Goal: Information Seeking & Learning: Compare options

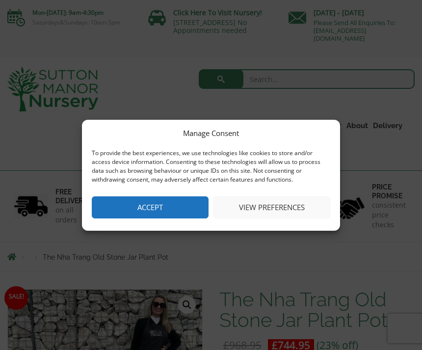
click at [179, 210] on button "Accept" at bounding box center [150, 207] width 117 height 22
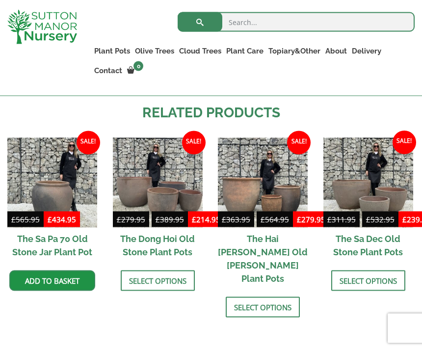
scroll to position [693, 0]
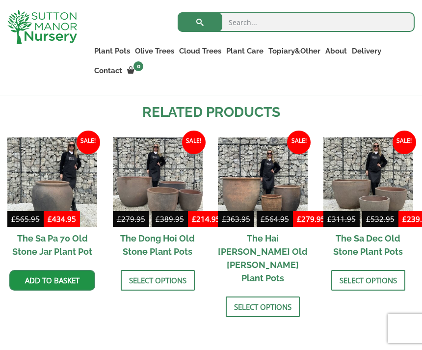
click at [249, 190] on img at bounding box center [263, 182] width 90 height 90
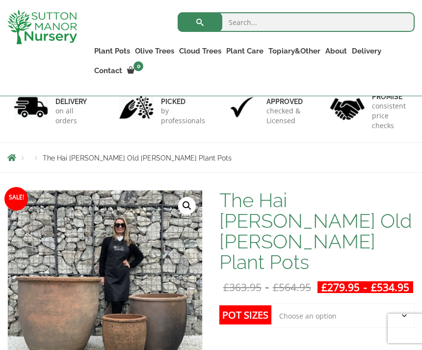
scroll to position [86, 0]
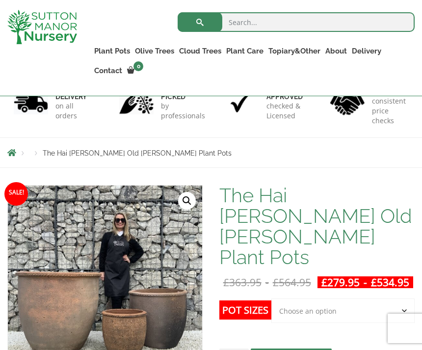
click at [333, 298] on select "Choose an option Click here to buy the 3rd to Largest Pot In The Picture Click …" at bounding box center [342, 310] width 143 height 25
select select "Click here to buy the Largest pot In The Picture"
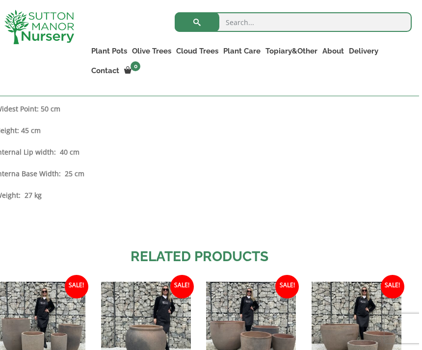
scroll to position [913, 0]
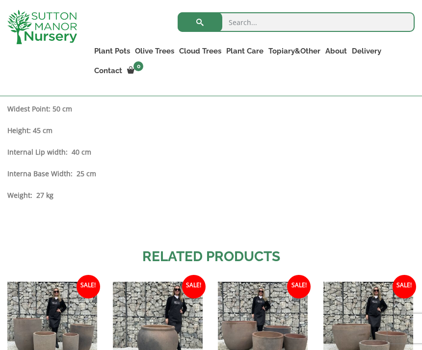
click at [170, 302] on img at bounding box center [158, 326] width 90 height 90
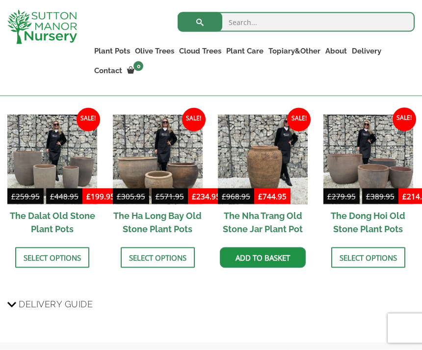
scroll to position [773, 0]
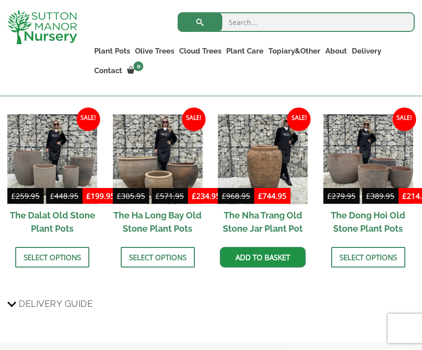
click at [267, 164] on img at bounding box center [263, 159] width 90 height 90
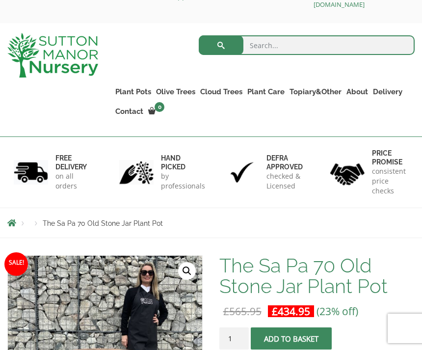
scroll to position [34, 0]
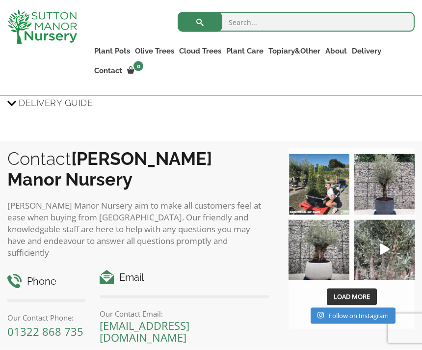
scroll to position [950, 0]
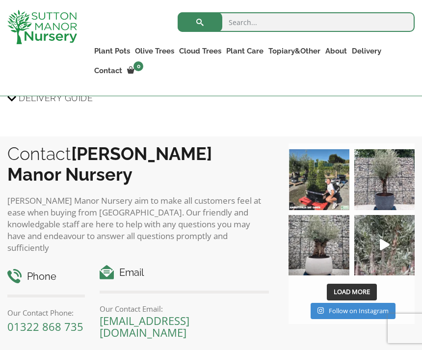
click at [343, 227] on img at bounding box center [318, 245] width 60 height 60
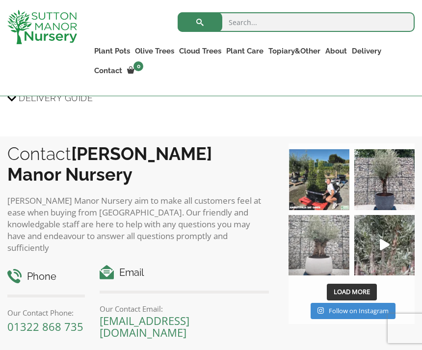
scroll to position [965, 0]
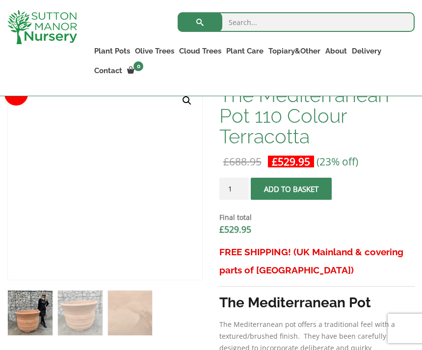
scroll to position [344, 0]
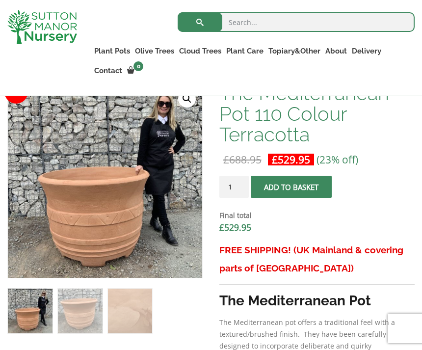
click at [111, 223] on img at bounding box center [253, 328] width 490 height 490
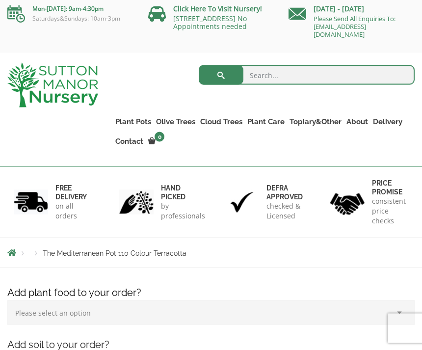
scroll to position [0, 0]
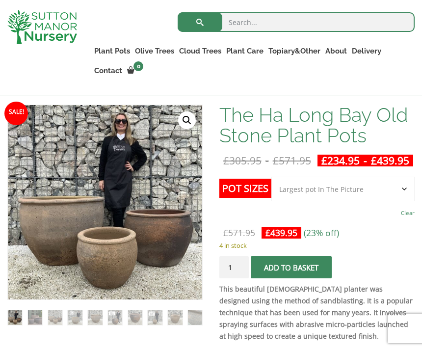
scroll to position [166, 0]
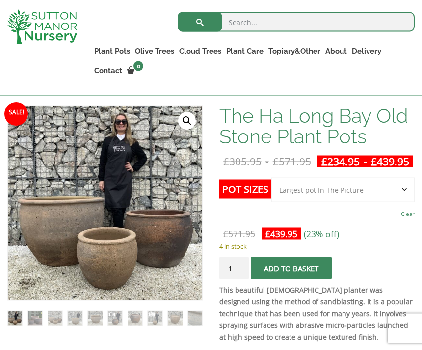
click at [391, 221] on td "Choose an option 3rd to Largest Pot In The Picture 2nd to Largest Pot In The Pi…" at bounding box center [342, 198] width 143 height 43
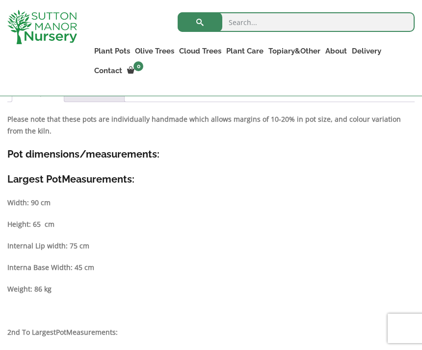
scroll to position [491, 0]
